Goal: Find specific fact: Find specific fact

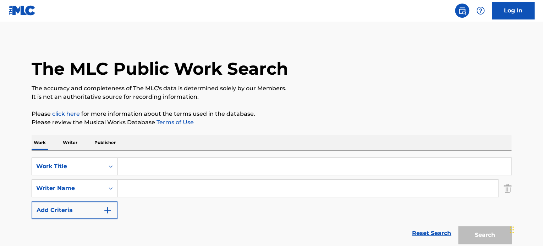
click at [130, 166] on input "Search Form" at bounding box center [313, 166] width 393 height 17
paste input "T9062917537"
click at [130, 166] on input "T9062917537" at bounding box center [313, 166] width 393 height 17
type input "06291753"
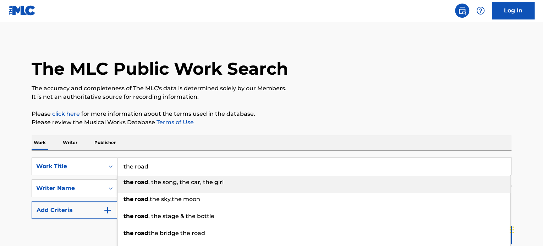
type input "the road"
click at [187, 150] on div "Work Writer Publisher" at bounding box center [271, 142] width 479 height 15
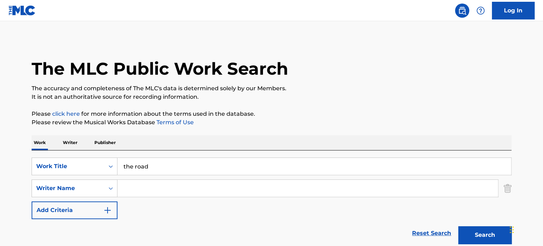
click at [133, 197] on input "Search Form" at bounding box center [307, 188] width 380 height 17
click at [458, 227] on button "Search" at bounding box center [484, 236] width 53 height 18
click at [121, 190] on input "callum" at bounding box center [307, 188] width 380 height 17
type input "[PERSON_NAME]"
click at [458, 227] on button "Search" at bounding box center [484, 236] width 53 height 18
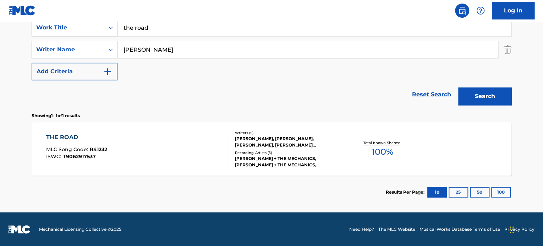
scroll to position [139, 0]
click at [205, 141] on div "THE ROAD MLC Song Code : R41232 ISWC : T9062917537" at bounding box center [137, 149] width 182 height 32
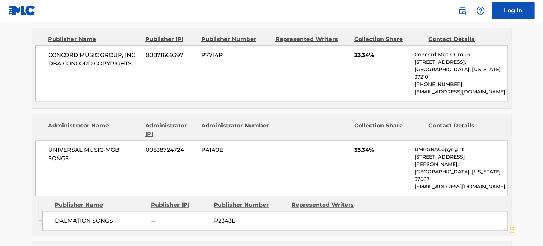
scroll to position [369, 0]
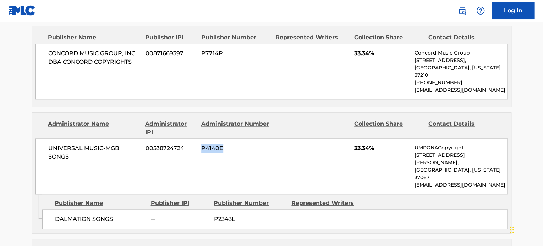
drag, startPoint x: 224, startPoint y: 136, endPoint x: 186, endPoint y: 136, distance: 37.6
click at [186, 139] on div "UNIVERSAL MUSIC-MGB SONGS 00538724724 P4140E 33.34% UMPGNACopyright [STREET_ADD…" at bounding box center [271, 167] width 472 height 56
copy div "P4140E"
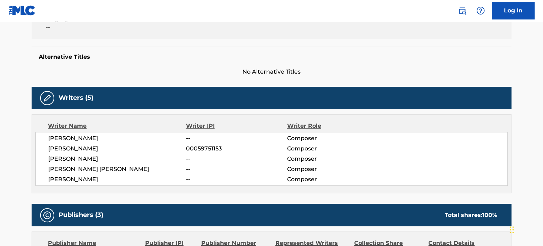
scroll to position [162, 0]
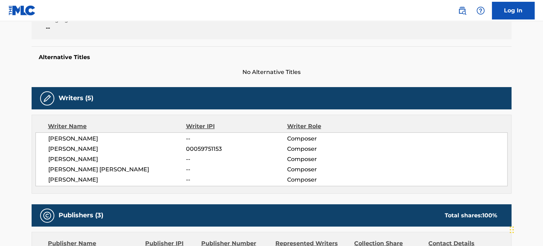
drag, startPoint x: 119, startPoint y: 147, endPoint x: 76, endPoint y: 150, distance: 43.4
click at [76, 150] on span "[PERSON_NAME]" at bounding box center [117, 149] width 138 height 9
copy span "[PERSON_NAME]"
